Goal: Task Accomplishment & Management: Complete application form

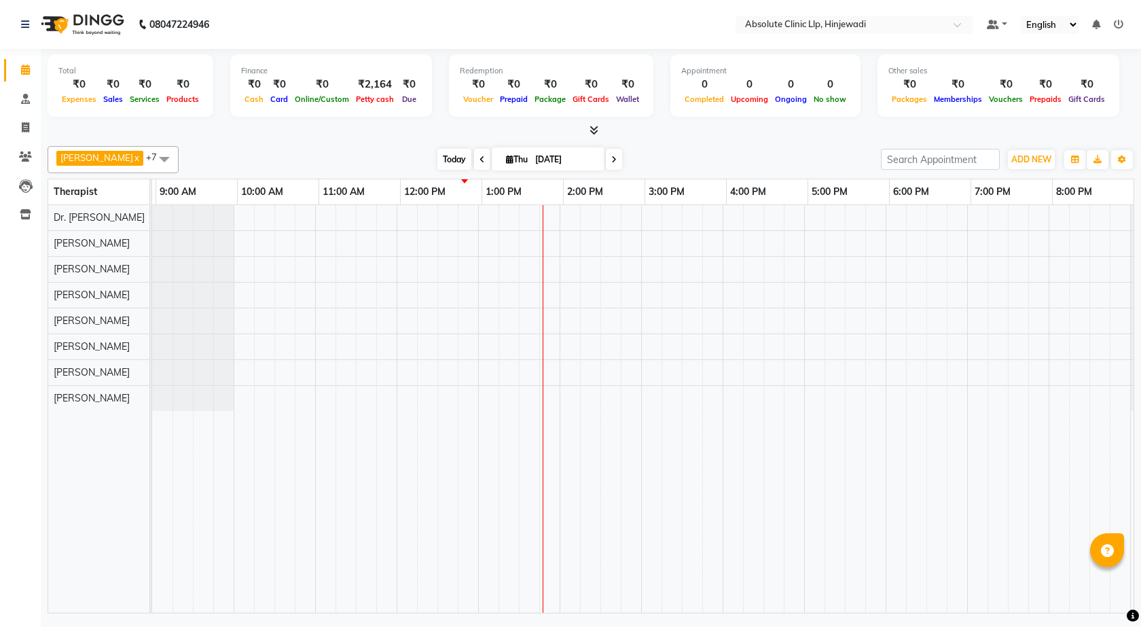
scroll to position [0, 78]
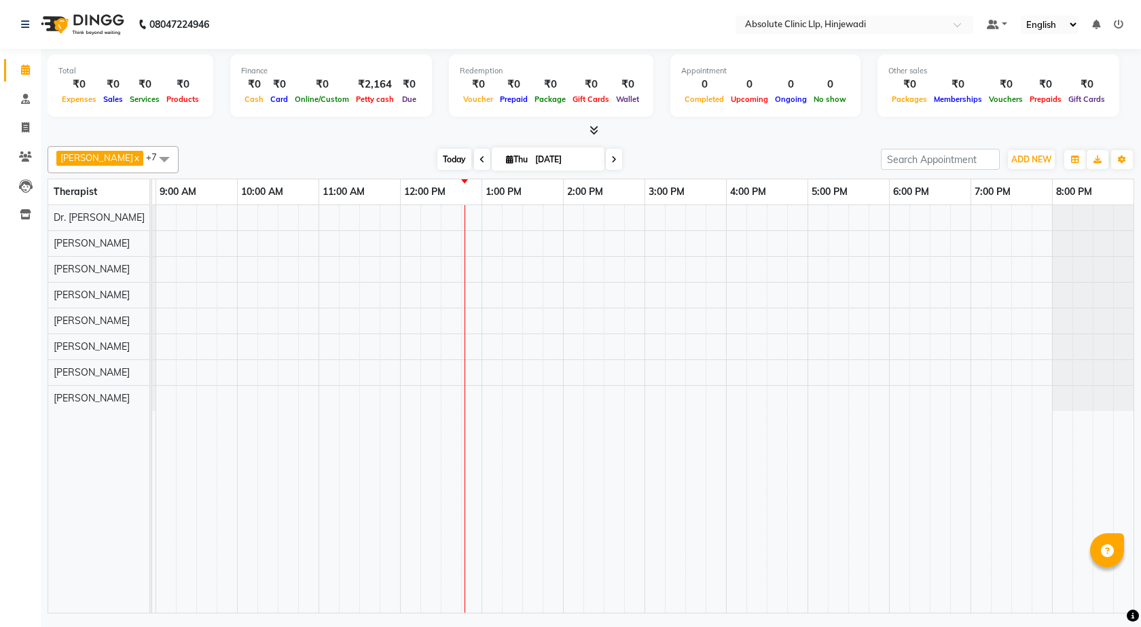
click at [446, 158] on span "Today" at bounding box center [454, 159] width 34 height 21
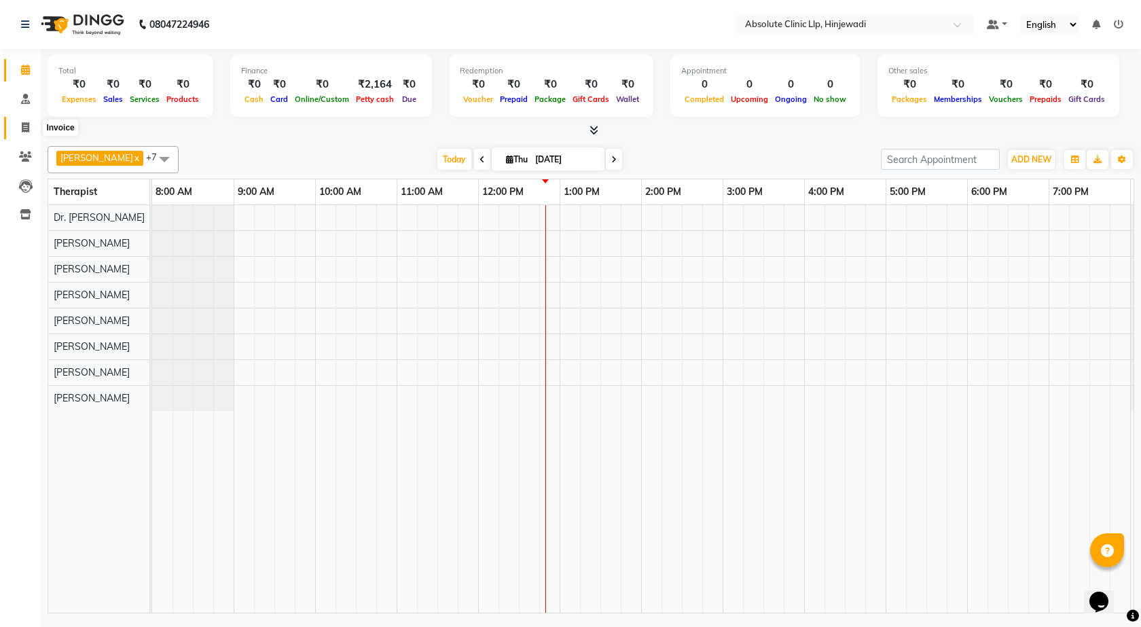
click at [23, 126] on icon at bounding box center [25, 127] width 7 height 10
select select "service"
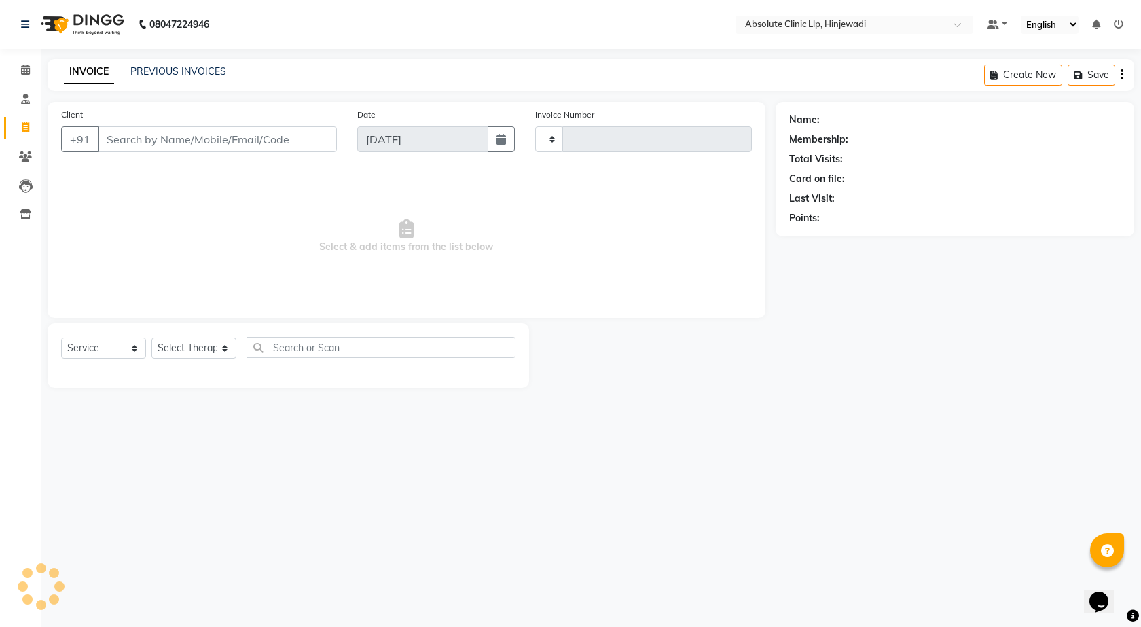
type input "2170"
select select "5113"
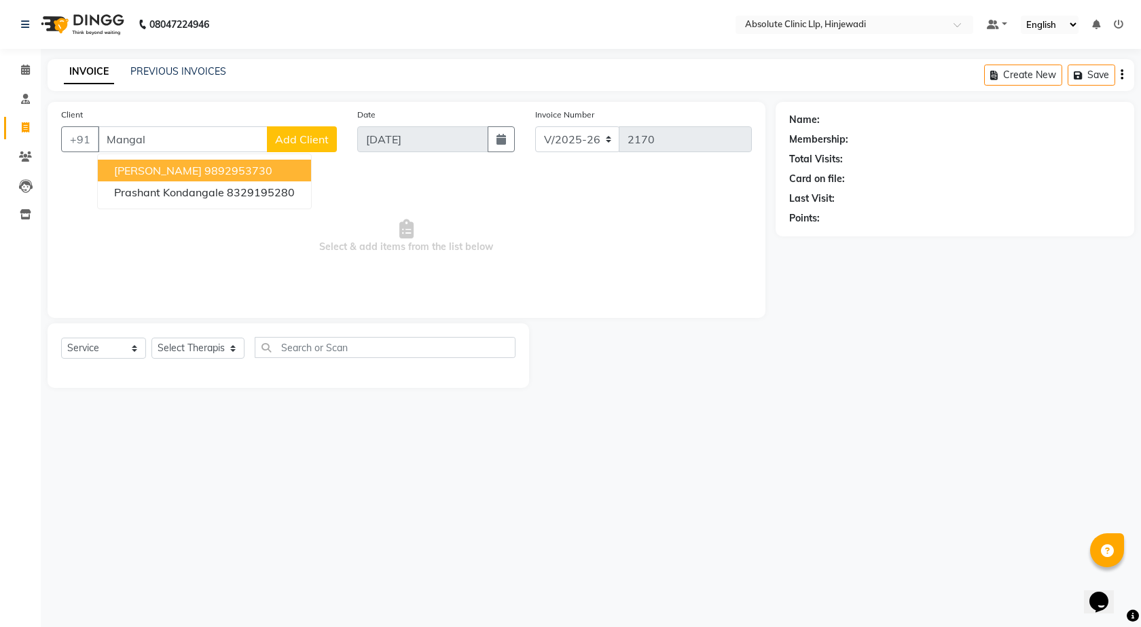
click at [182, 167] on span "Mangal Hawaldar" at bounding box center [158, 171] width 88 height 14
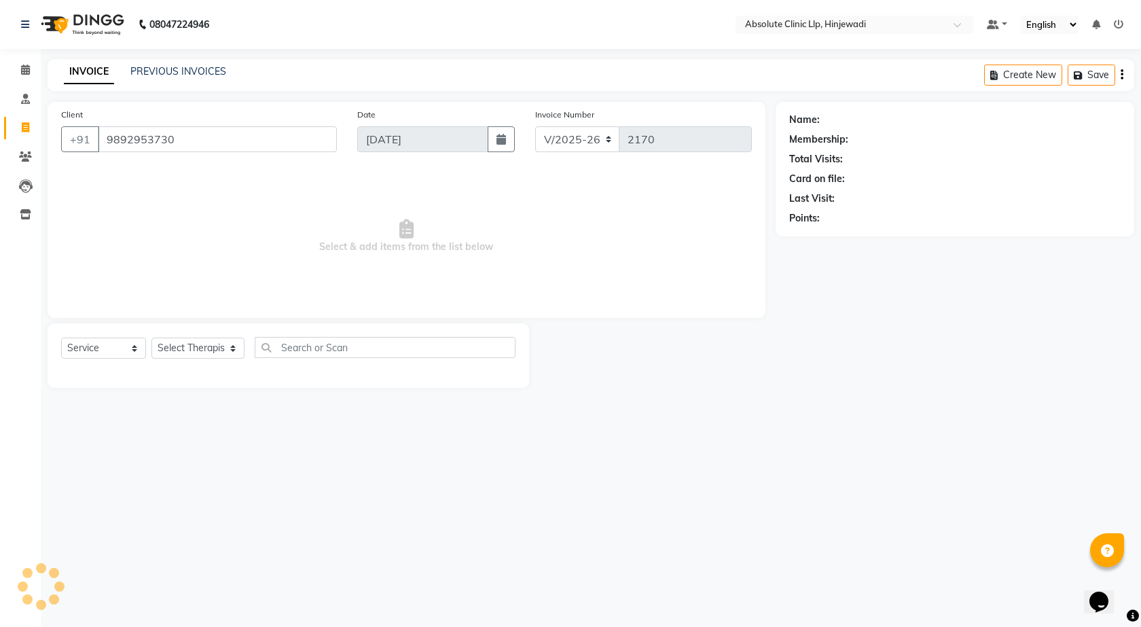
type input "9892953730"
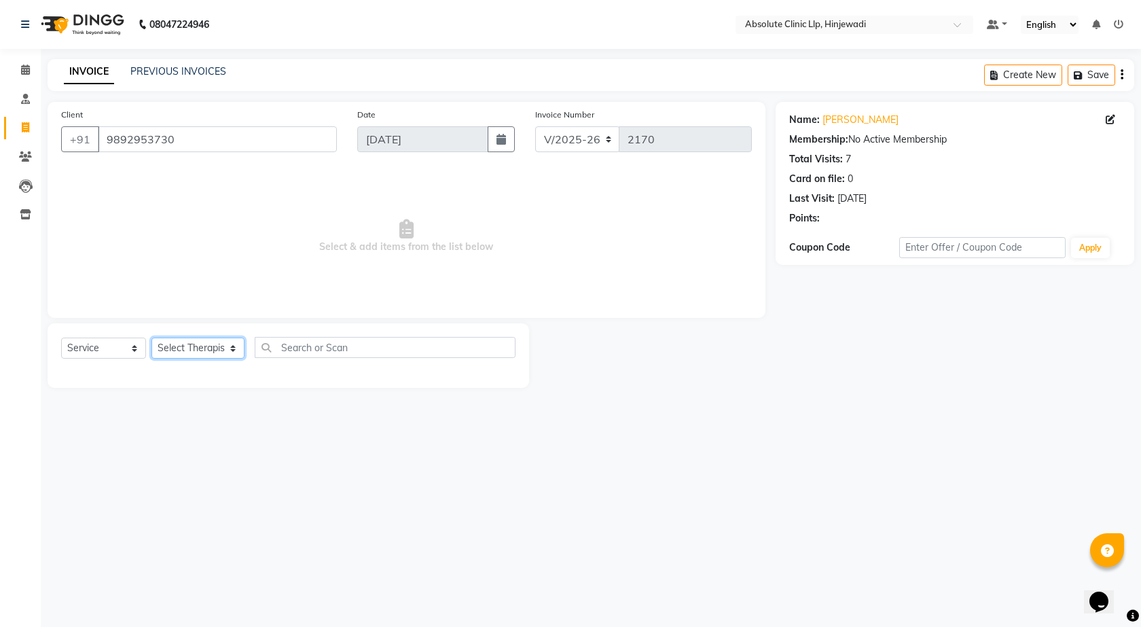
click at [191, 341] on select "Select Therapist Amruta Gosavi DHANANJAY SAMBHAJIRAO PATIL Dr. Bharti Patil Dr.…" at bounding box center [197, 348] width 93 height 21
select select "77023"
click at [151, 338] on select "Select Therapist Amruta Gosavi DHANANJAY SAMBHAJIRAO PATIL Dr. Bharti Patil Dr.…" at bounding box center [197, 348] width 93 height 21
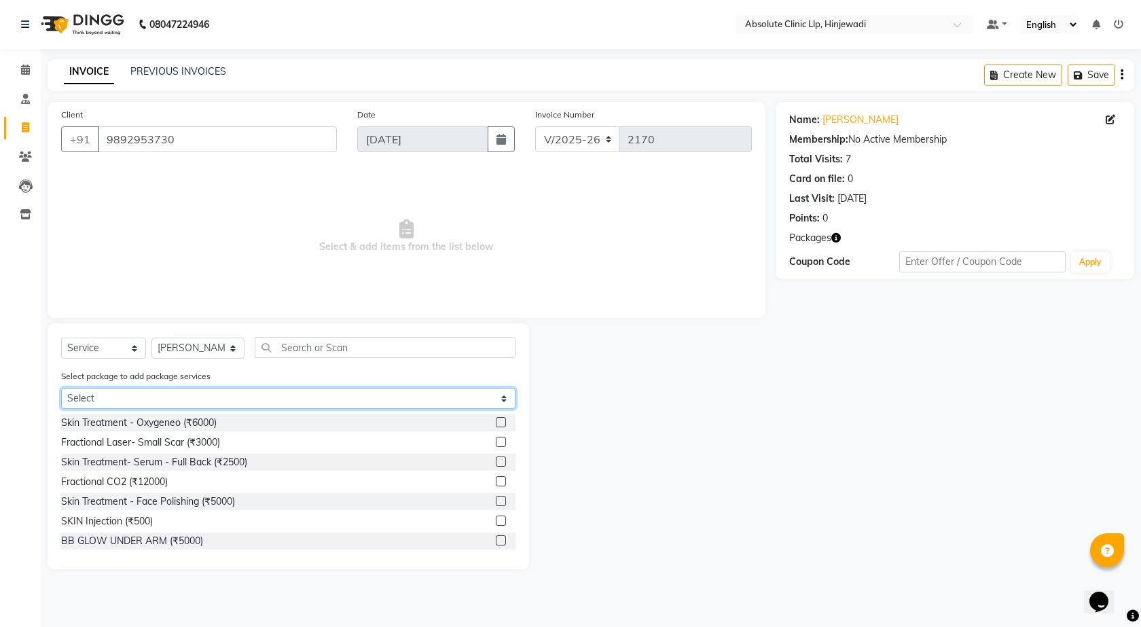
click at [508, 399] on select "Select Mangal Hawaldar - Skin" at bounding box center [288, 398] width 454 height 21
select select "1: Object"
click at [61, 388] on select "Select Mangal Hawaldar - Skin" at bounding box center [288, 398] width 454 height 21
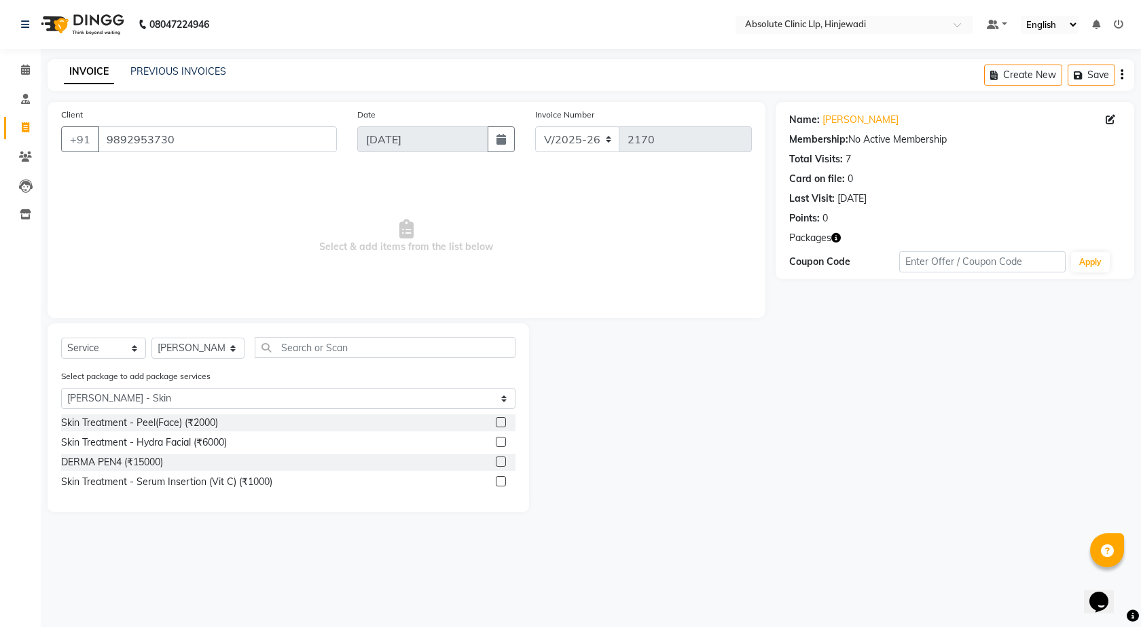
click at [504, 425] on label at bounding box center [501, 422] width 10 height 10
click at [504, 425] on input "checkbox" at bounding box center [500, 422] width 9 height 9
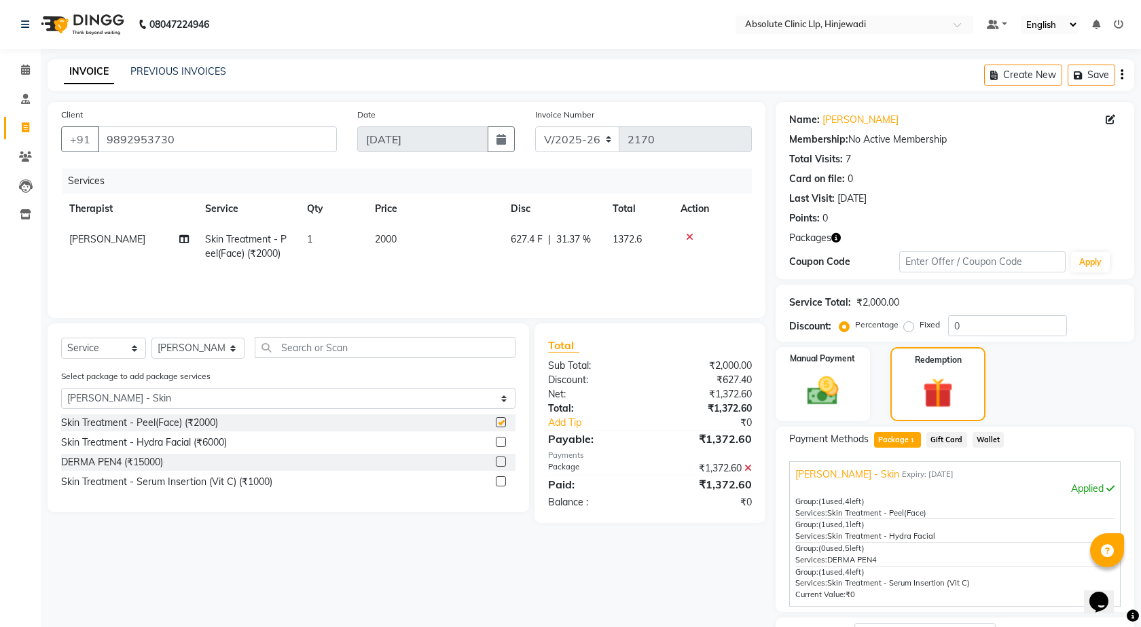
checkbox input "false"
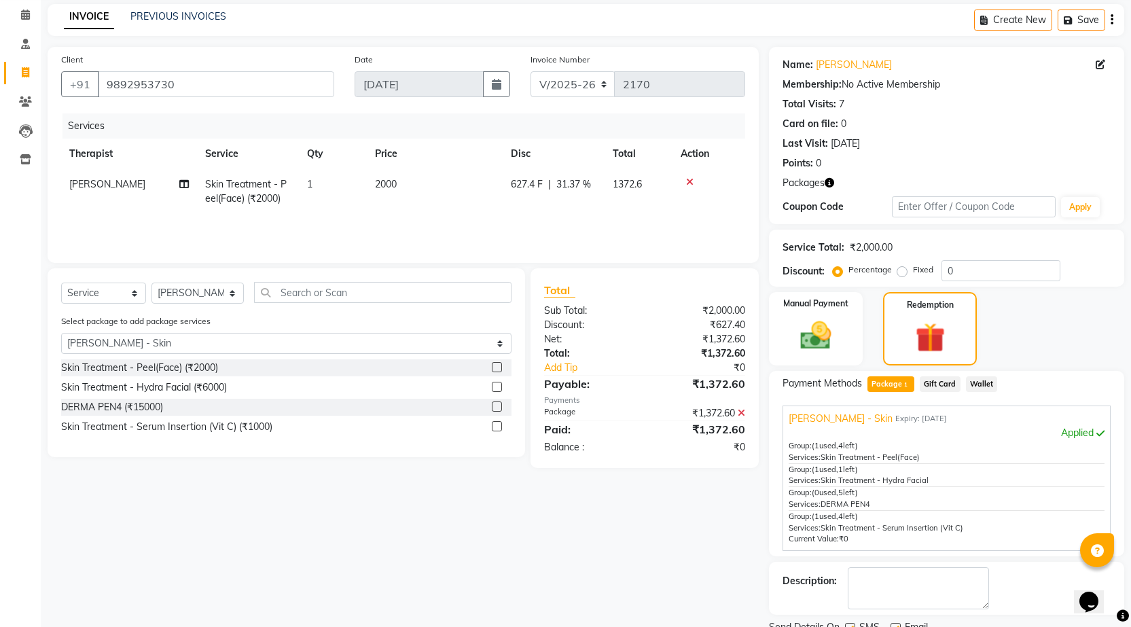
scroll to position [109, 0]
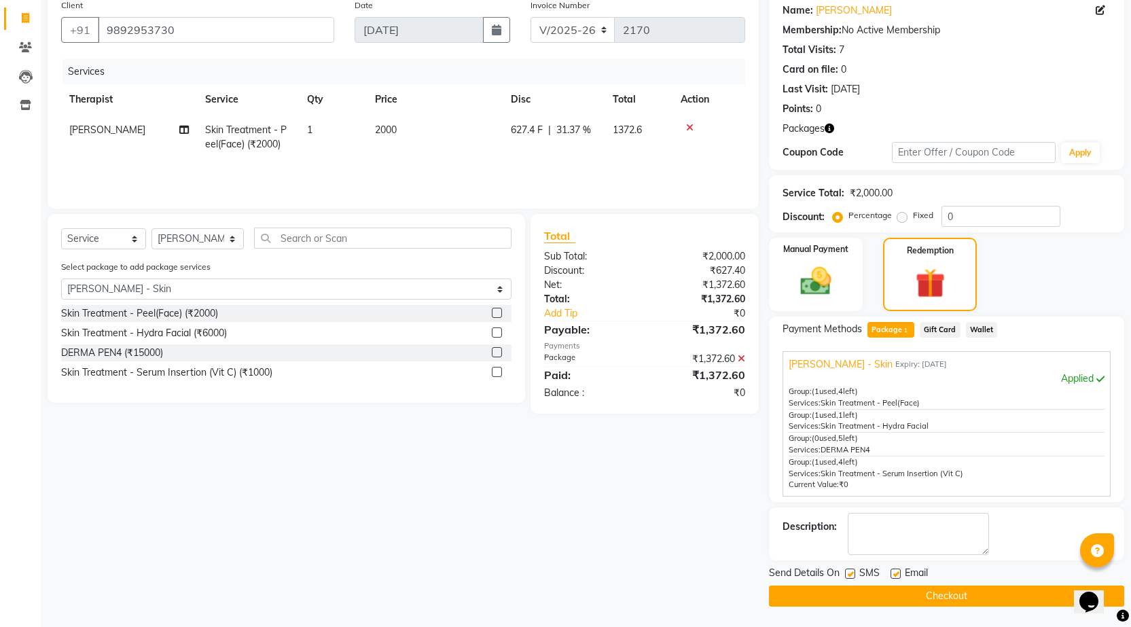
click at [1016, 596] on button "Checkout" at bounding box center [946, 595] width 355 height 21
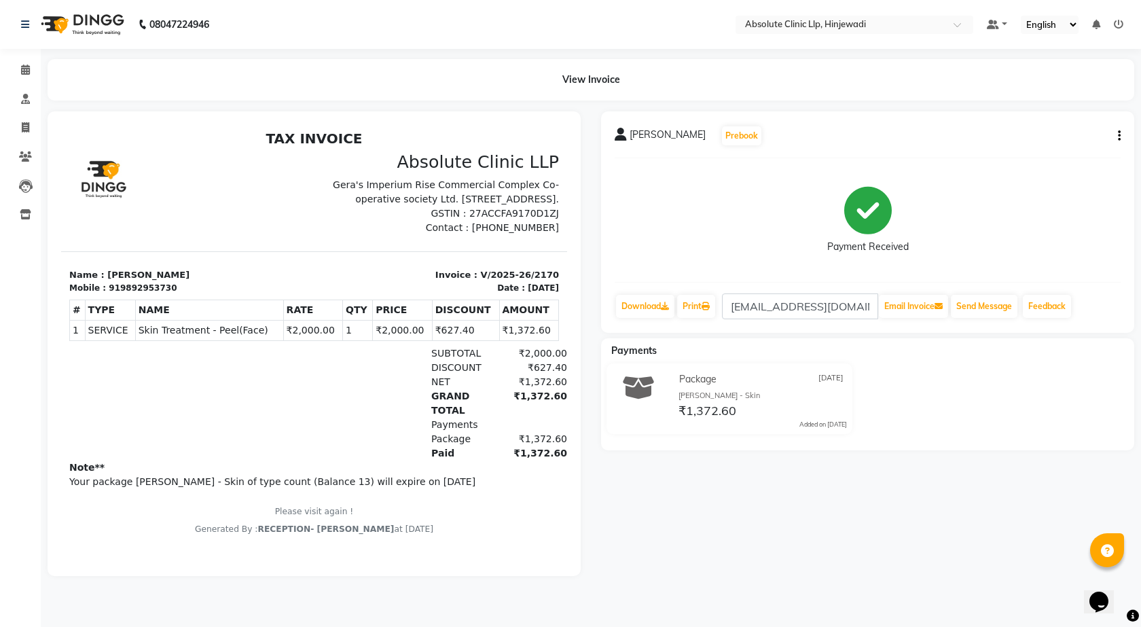
click at [94, 26] on img at bounding box center [81, 24] width 93 height 38
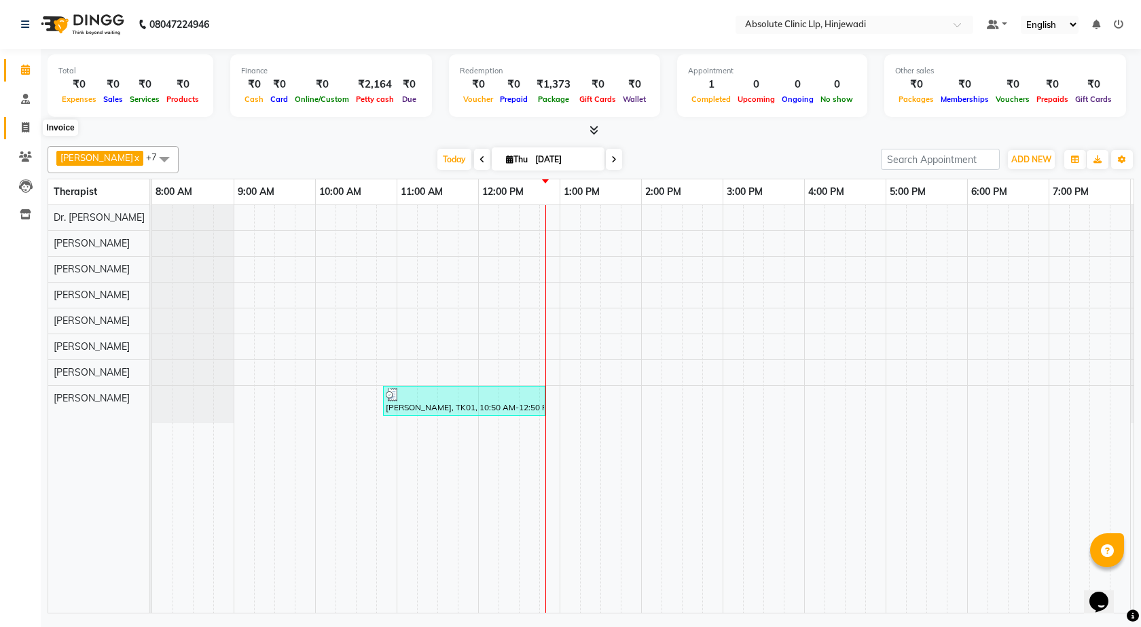
click at [29, 124] on icon at bounding box center [25, 127] width 7 height 10
select select "service"
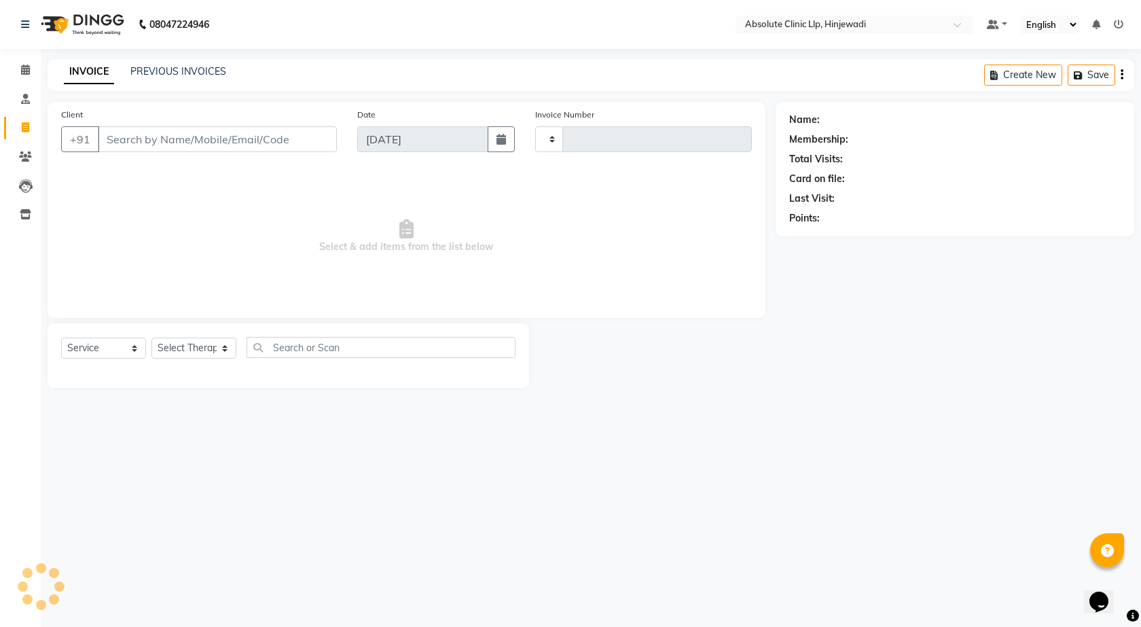
type input "2171"
select select "5113"
click at [29, 156] on icon at bounding box center [25, 156] width 13 height 10
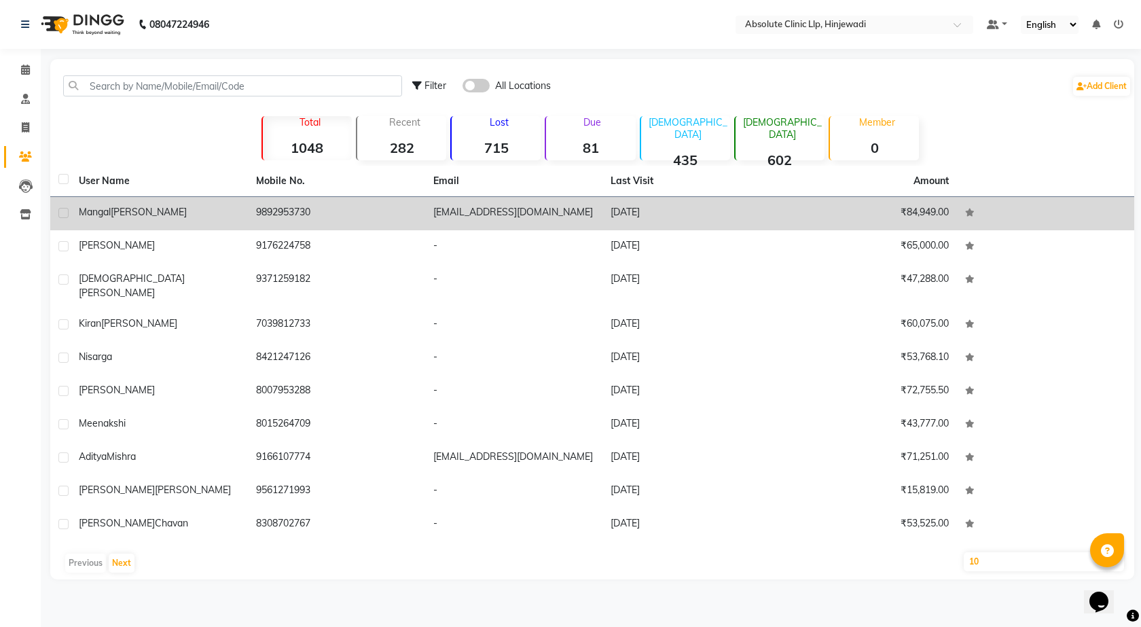
click at [158, 215] on span "Hawaldar" at bounding box center [149, 212] width 76 height 12
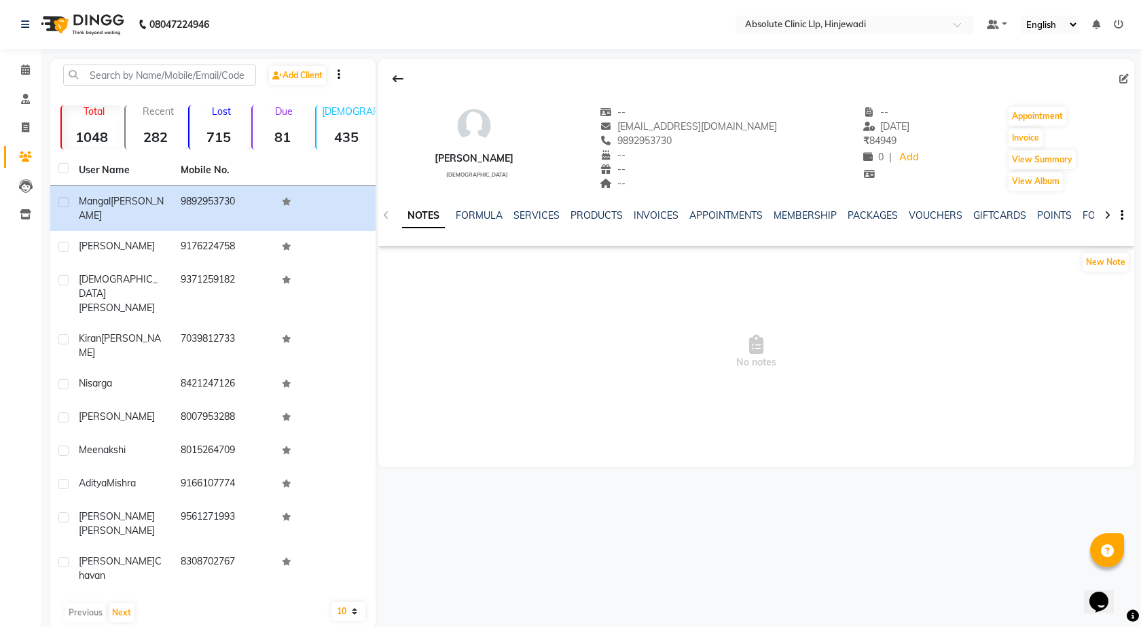
click at [603, 224] on div "NOTES FORMULA SERVICES PRODUCTS INVOICES APPOINTMENTS MEMBERSHIP PACKAGES VOUCH…" at bounding box center [740, 221] width 676 height 25
click at [607, 216] on link "PRODUCTS" at bounding box center [597, 215] width 52 height 12
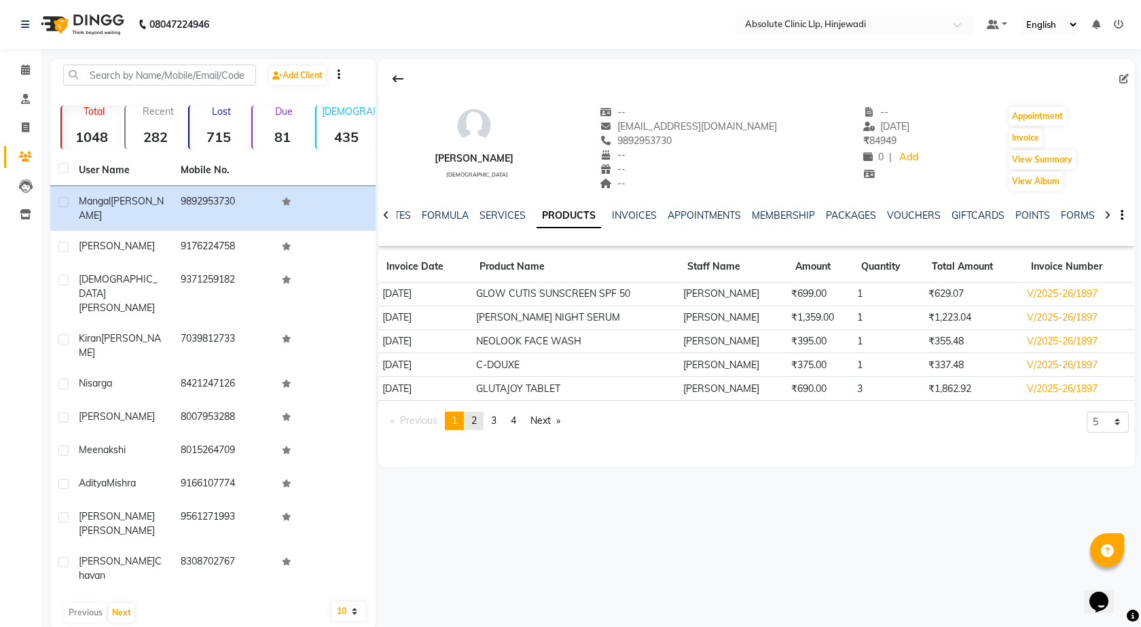
click at [482, 424] on link "page 2" at bounding box center [474, 421] width 19 height 18
click at [492, 417] on link "page 3" at bounding box center [493, 421] width 19 height 18
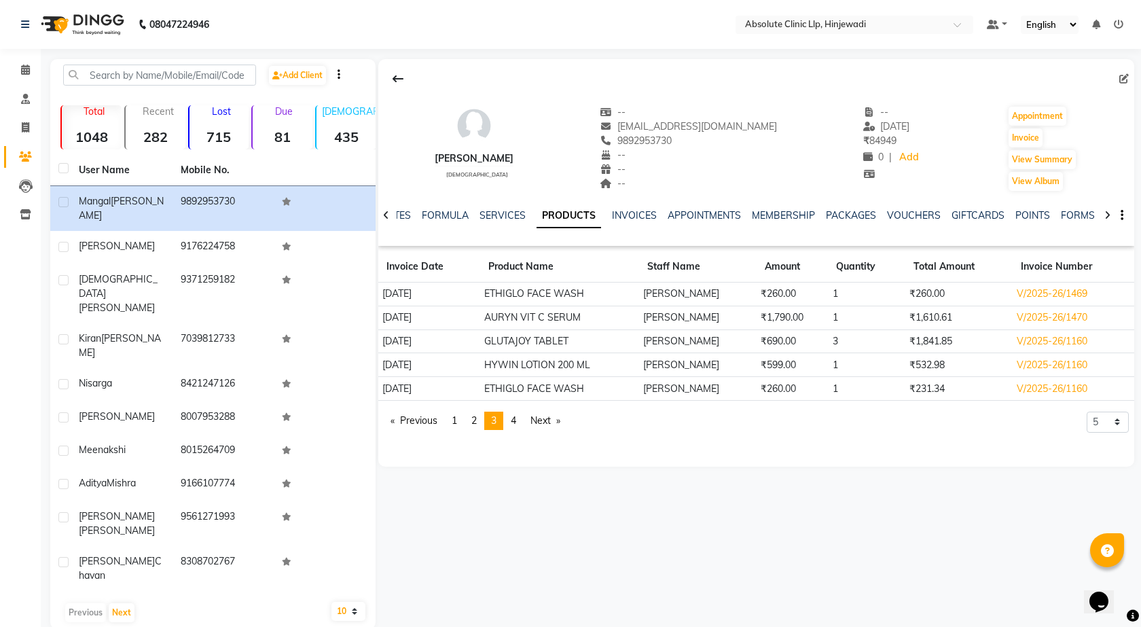
click at [513, 418] on link "page 4" at bounding box center [513, 421] width 19 height 18
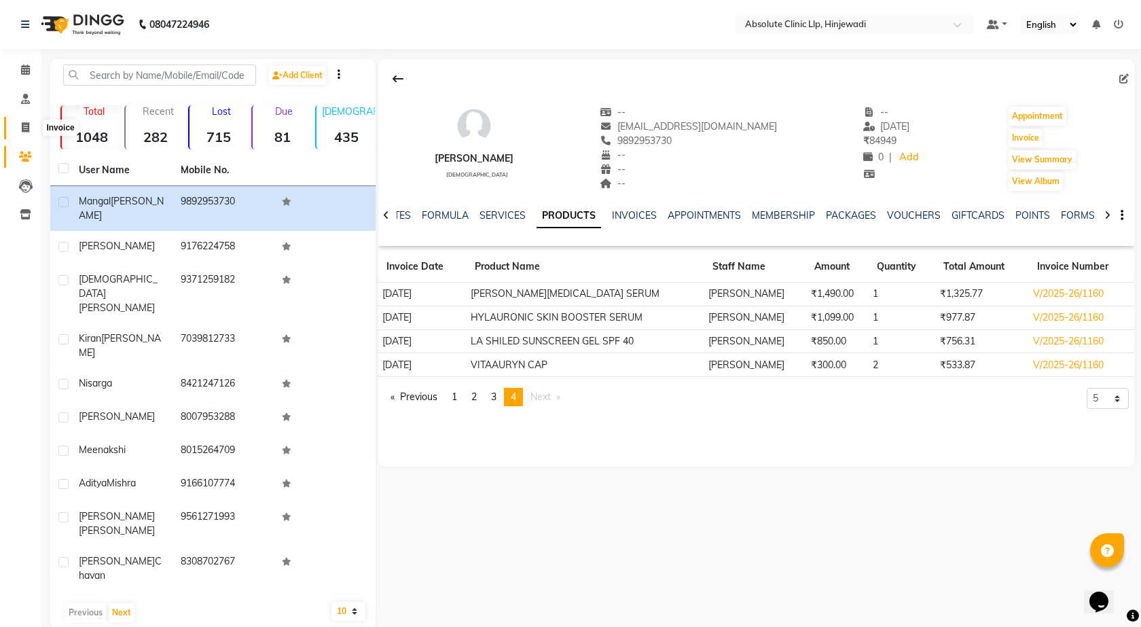
click at [24, 128] on icon at bounding box center [25, 127] width 7 height 10
select select "service"
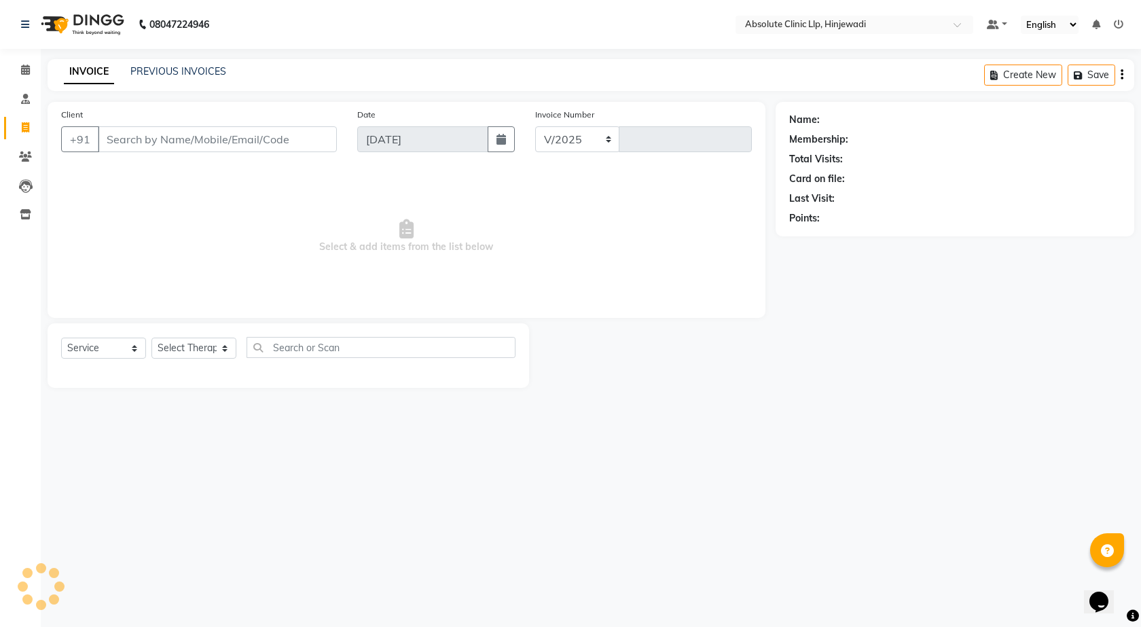
select select "5113"
type input "2171"
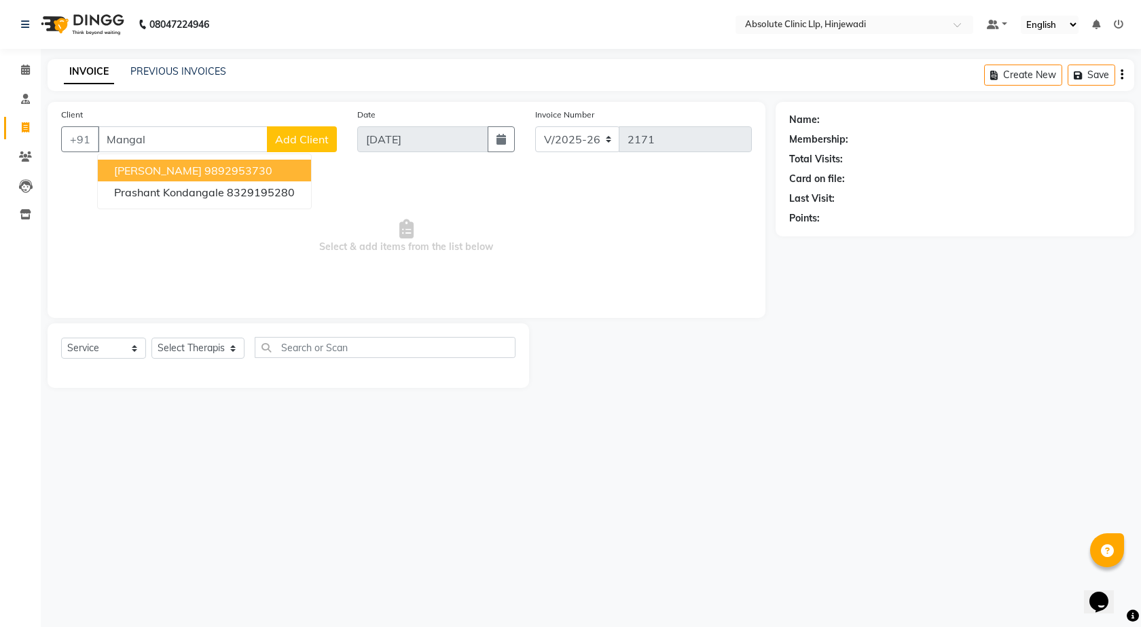
click at [137, 164] on span "Mangal Hawaldar" at bounding box center [158, 171] width 88 height 14
type input "9892953730"
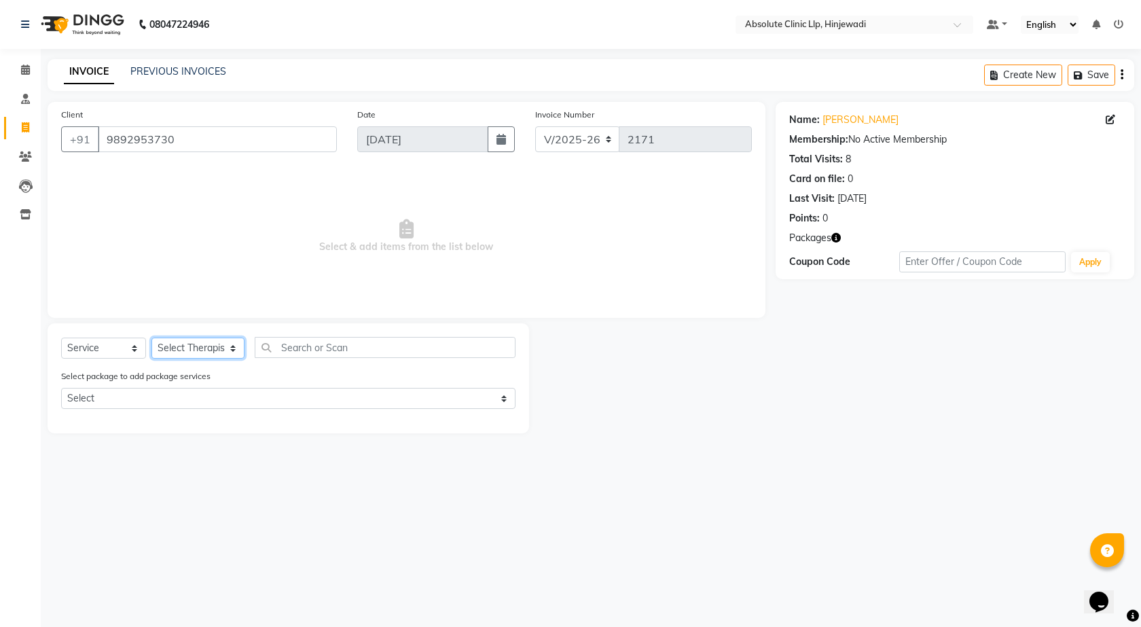
click at [194, 353] on select "Select Therapist Amruta Gosavi DHANANJAY SAMBHAJIRAO PATIL Dr. Bharti Patil Dr.…" at bounding box center [197, 348] width 93 height 21
select select "77023"
click at [151, 338] on select "Select Therapist Amruta Gosavi DHANANJAY SAMBHAJIRAO PATIL Dr. Bharti Patil Dr.…" at bounding box center [197, 348] width 93 height 21
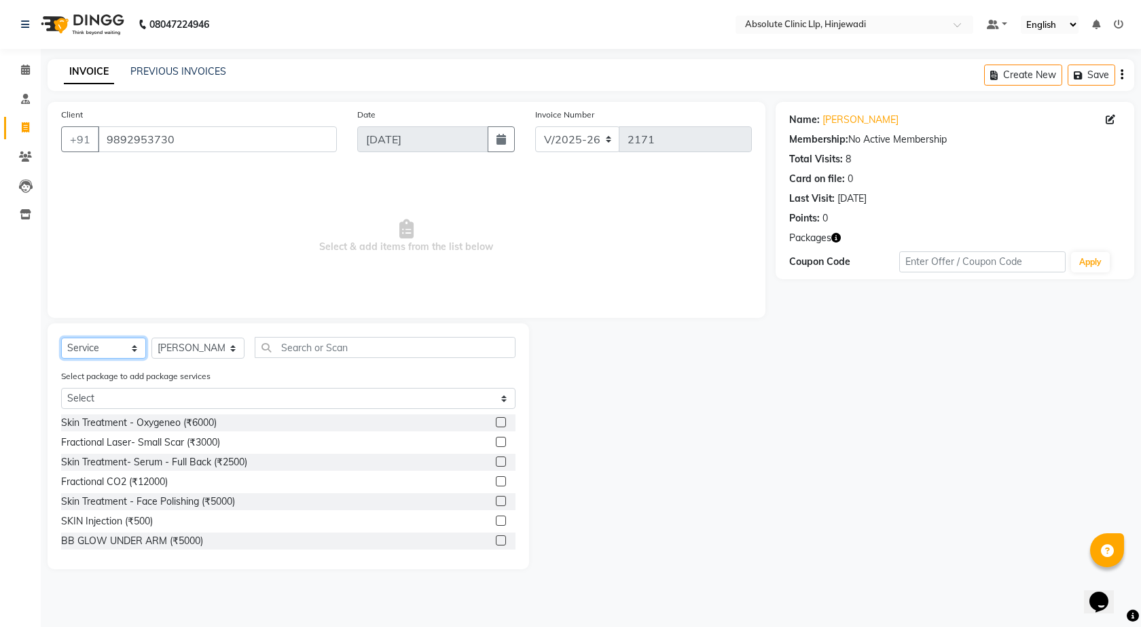
click at [127, 347] on select "Select Service Product Membership Package Voucher Prepaid Gift Card" at bounding box center [103, 348] width 85 height 21
select select "product"
click at [61, 338] on select "Select Service Product Membership Package Voucher Prepaid Gift Card" at bounding box center [103, 348] width 85 height 21
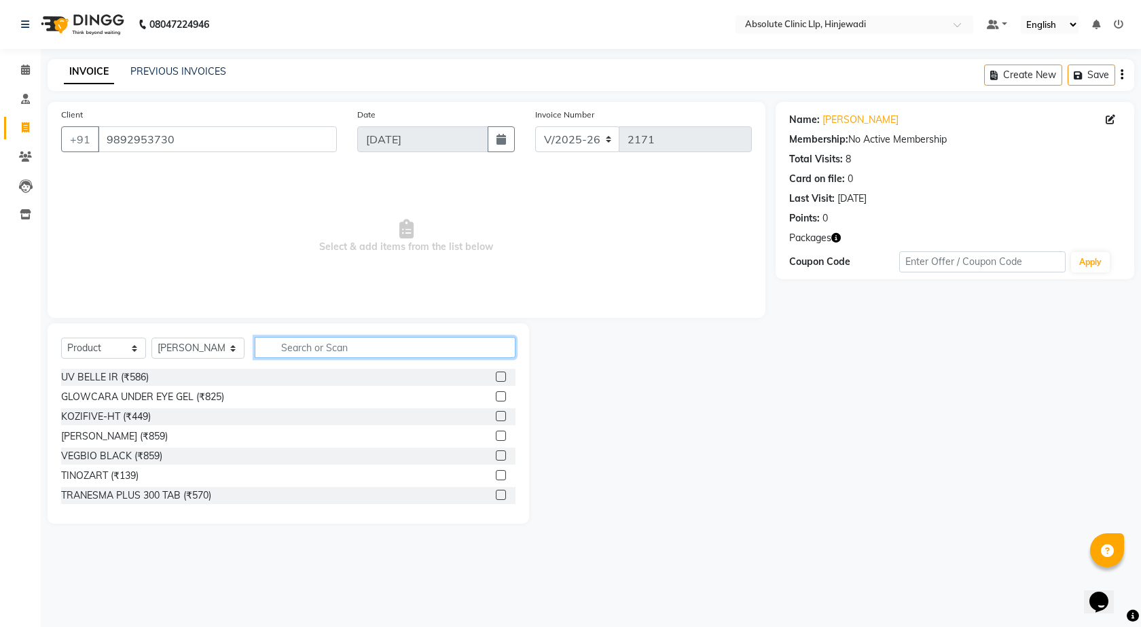
click at [326, 347] on input "text" at bounding box center [385, 347] width 261 height 21
type input "C D"
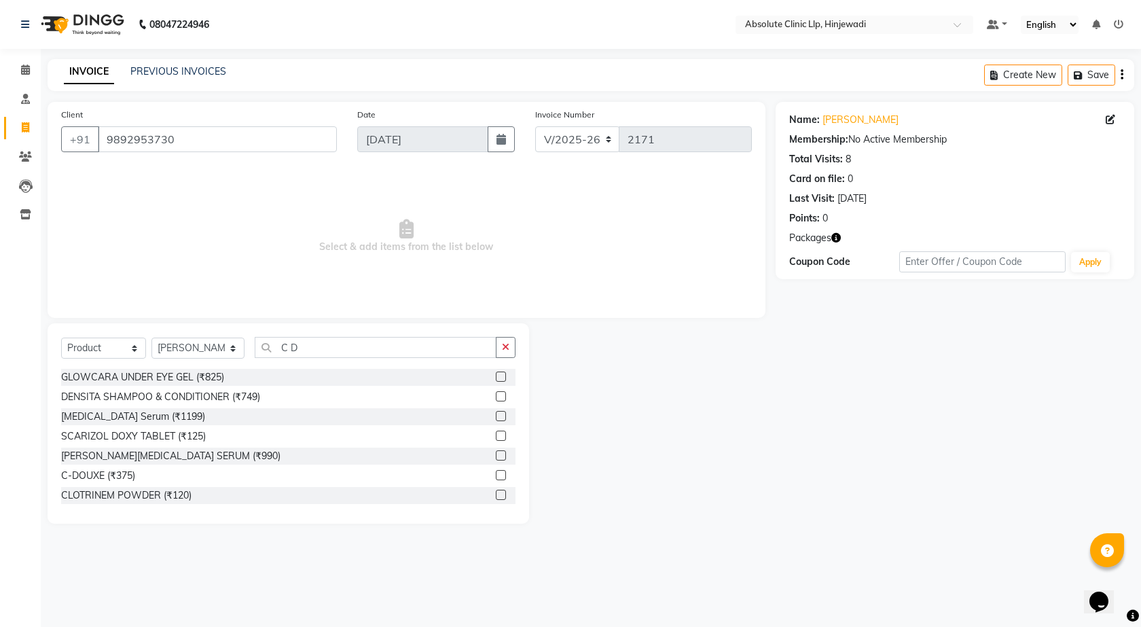
click at [496, 477] on label at bounding box center [501, 475] width 10 height 10
click at [496, 477] on input "checkbox" at bounding box center [500, 475] width 9 height 9
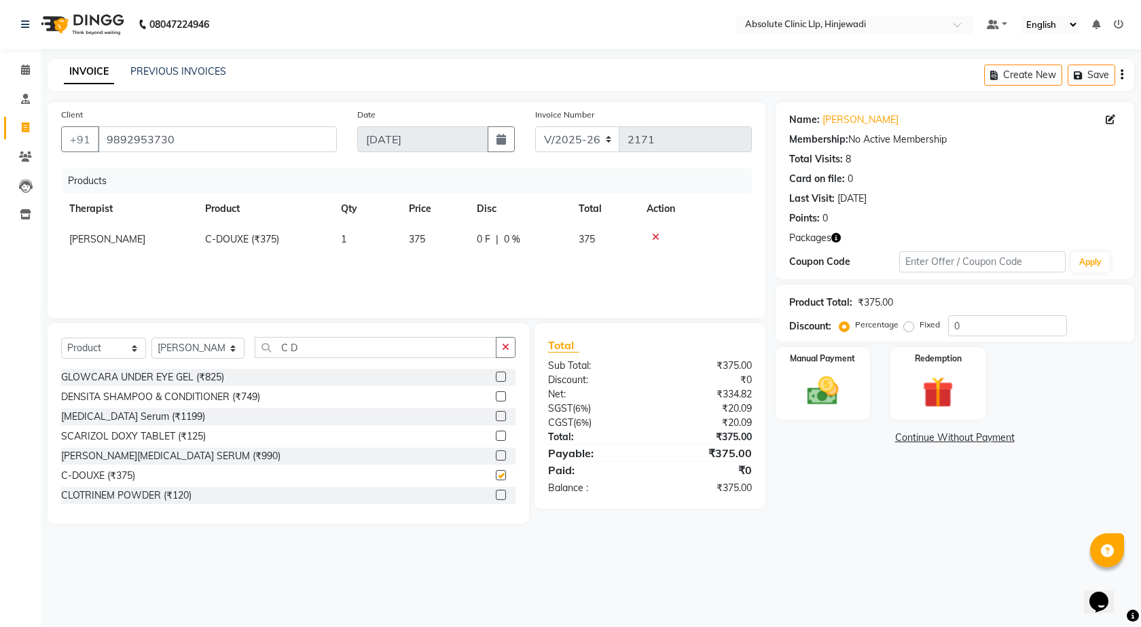
checkbox input "false"
click at [377, 354] on input "C D" at bounding box center [376, 347] width 242 height 21
type input "C"
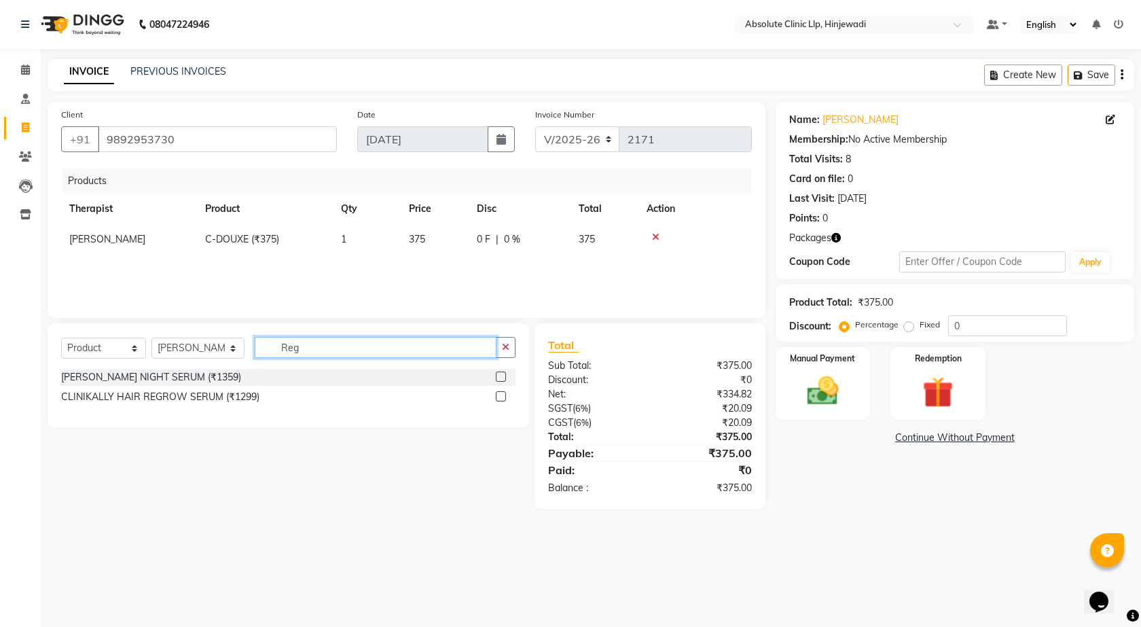
type input "Reg"
click at [501, 377] on label at bounding box center [501, 377] width 10 height 10
click at [501, 377] on input "checkbox" at bounding box center [500, 377] width 9 height 9
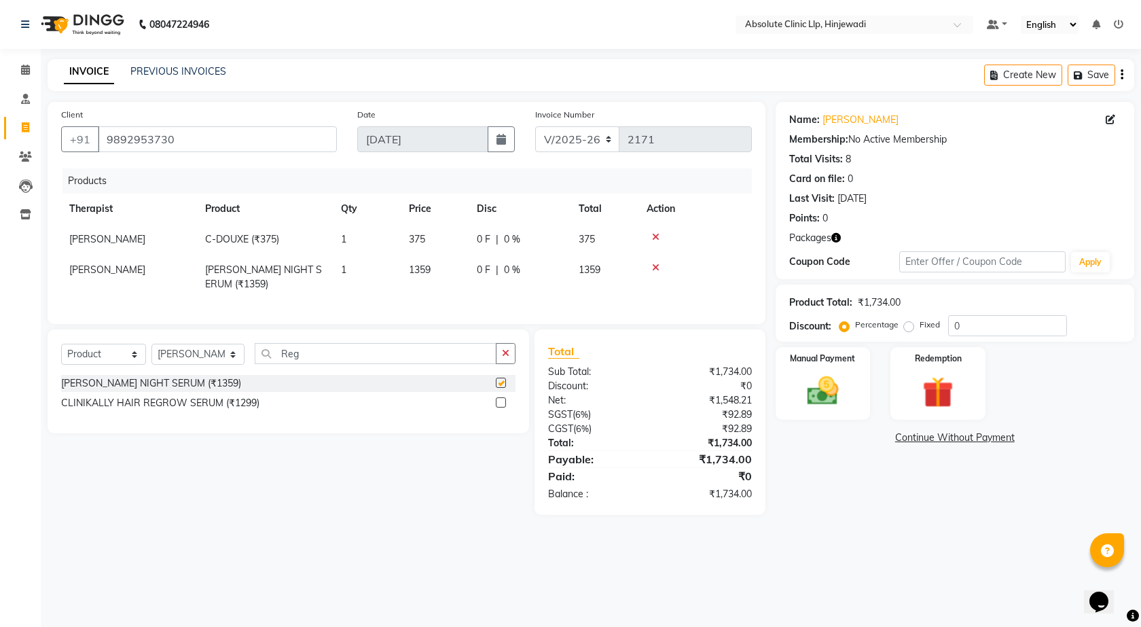
checkbox input "false"
click at [425, 364] on input "Reg" at bounding box center [376, 353] width 242 height 21
type input "R"
type input "Nia"
click at [501, 388] on label at bounding box center [501, 383] width 10 height 10
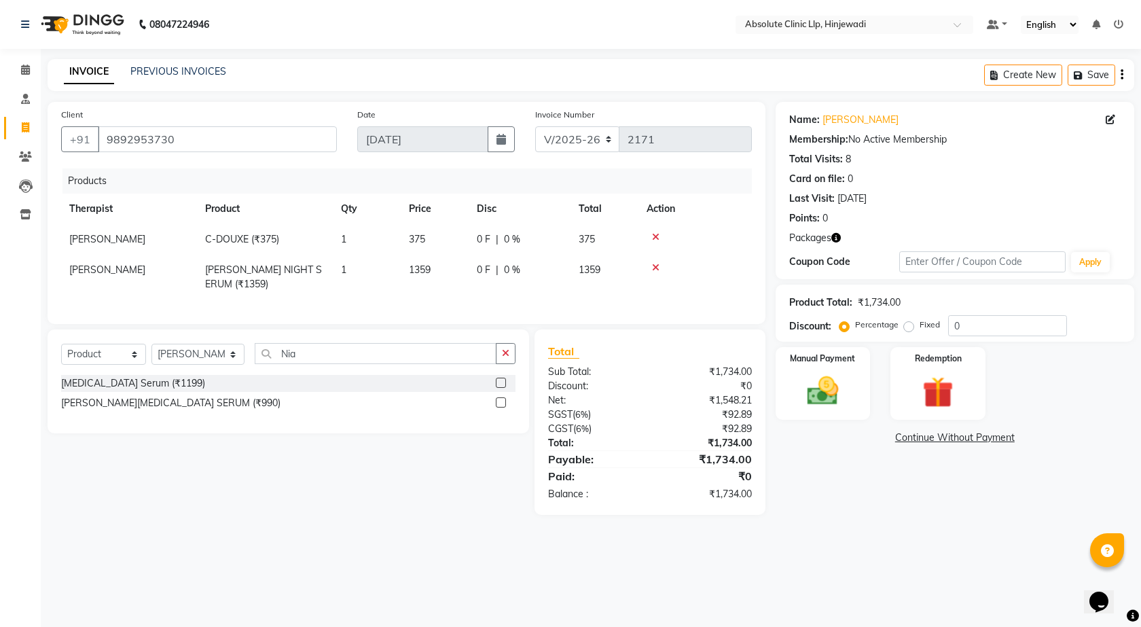
click at [501, 388] on input "checkbox" at bounding box center [500, 383] width 9 height 9
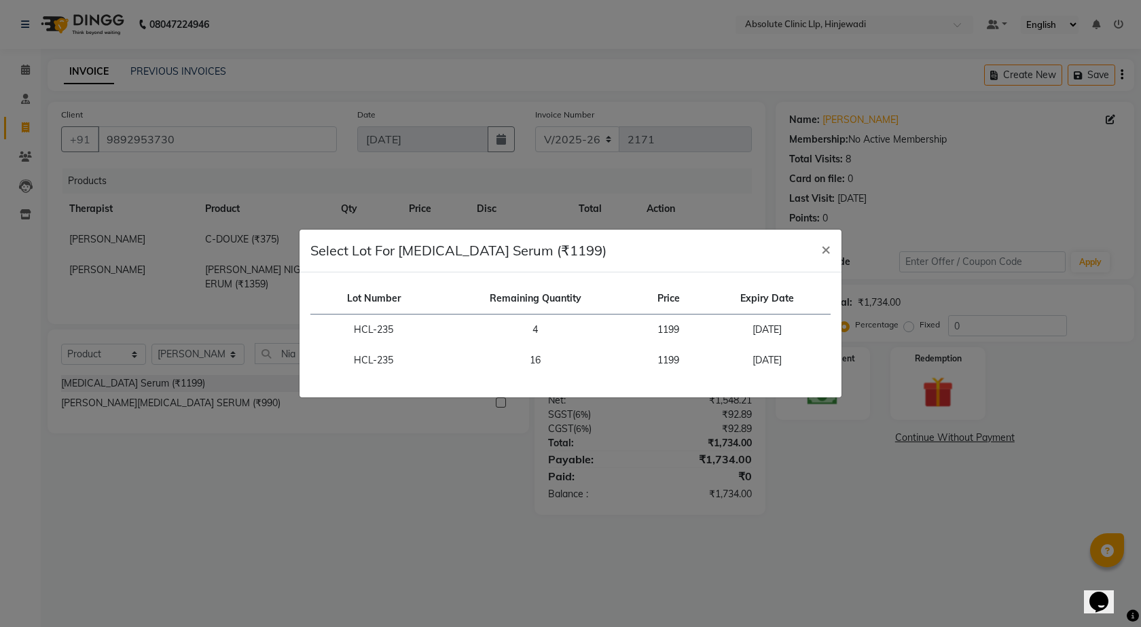
checkbox input "false"
drag, startPoint x: 734, startPoint y: 356, endPoint x: 875, endPoint y: 344, distance: 142.5
click at [738, 355] on td "2027-05-31" at bounding box center [767, 360] width 127 height 31
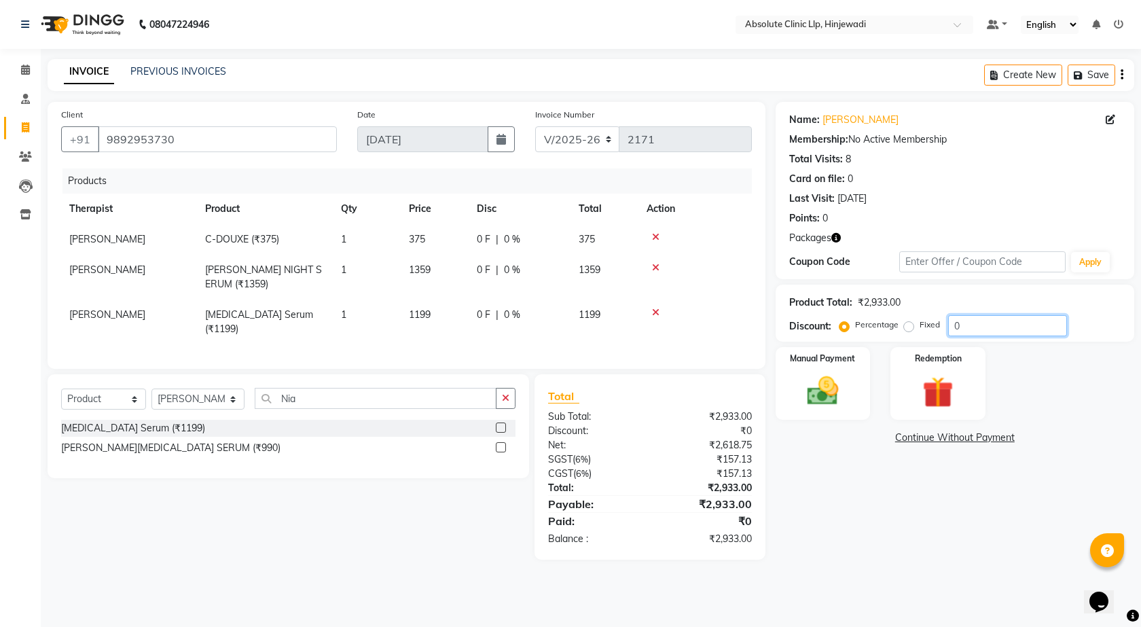
drag, startPoint x: 980, startPoint y: 325, endPoint x: 992, endPoint y: 322, distance: 11.9
click at [981, 325] on input "0" at bounding box center [1007, 325] width 119 height 21
type input "1"
click at [920, 328] on label "Fixed" at bounding box center [930, 325] width 20 height 12
click at [910, 328] on input "Fixed" at bounding box center [912, 325] width 10 height 10
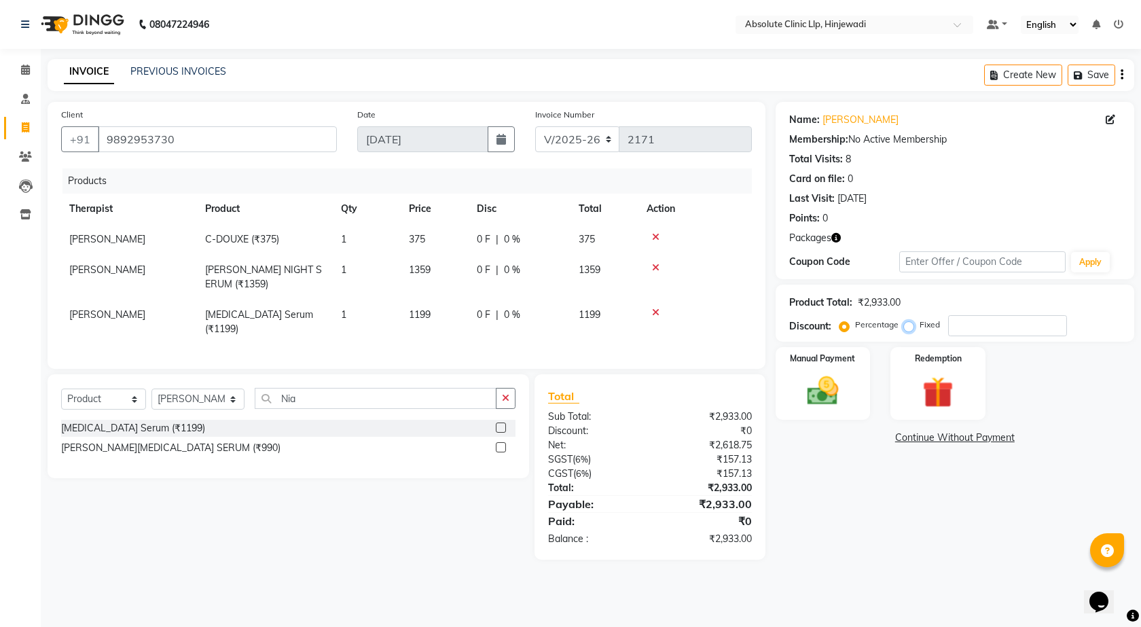
radio input "true"
click at [964, 321] on input "number" at bounding box center [1007, 325] width 119 height 21
type input "293"
click at [845, 391] on img at bounding box center [823, 390] width 53 height 37
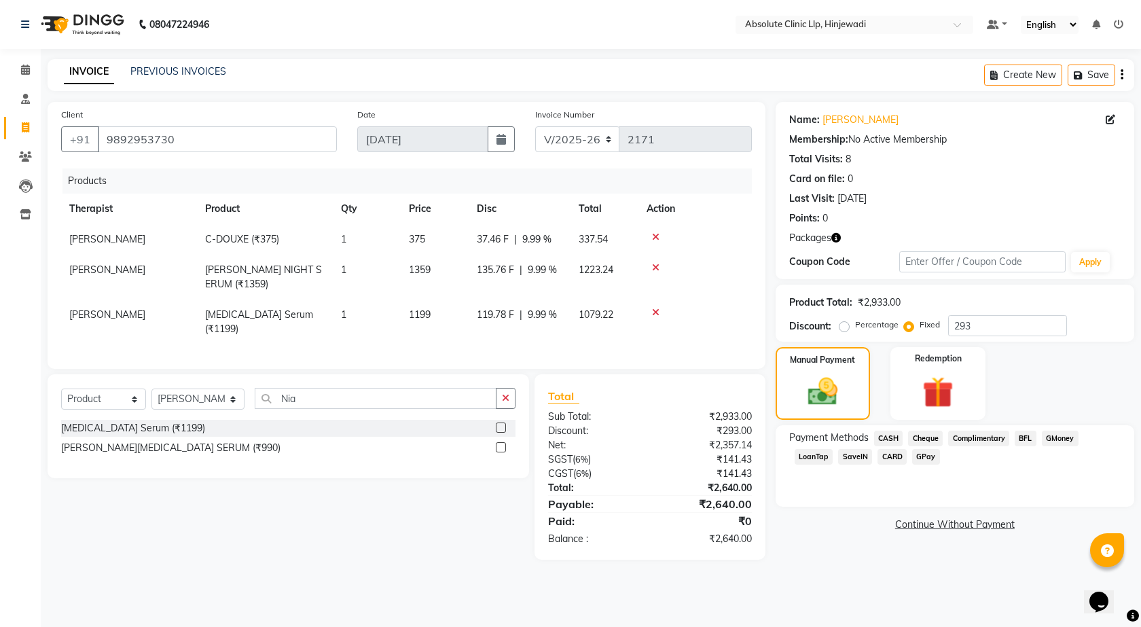
click at [926, 452] on span "GPay" at bounding box center [926, 457] width 28 height 16
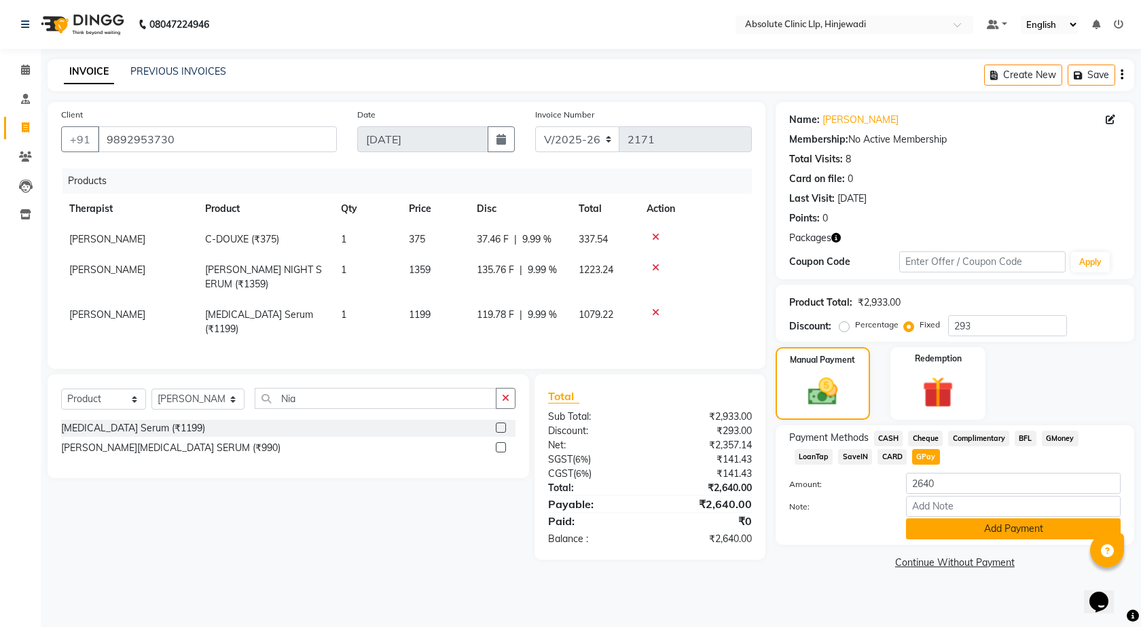
click at [963, 523] on button "Add Payment" at bounding box center [1013, 528] width 215 height 21
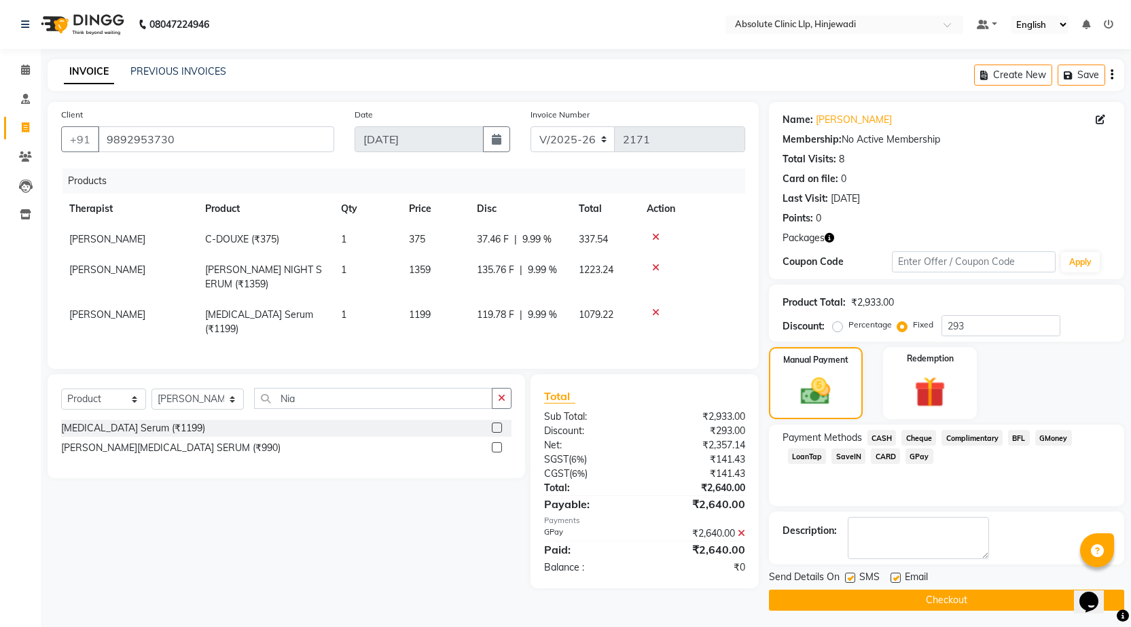
click at [994, 599] on button "Checkout" at bounding box center [946, 600] width 355 height 21
